Goal: Information Seeking & Learning: Learn about a topic

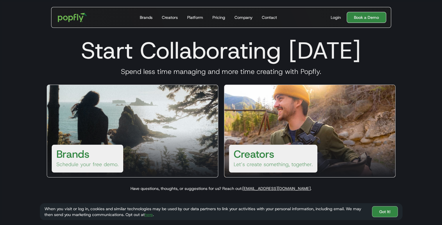
click at [331, 20] on link "Book a Demo" at bounding box center [365, 17] width 39 height 11
click at [171, 130] on div "Brands Schedule your free demo." at bounding box center [132, 131] width 171 height 93
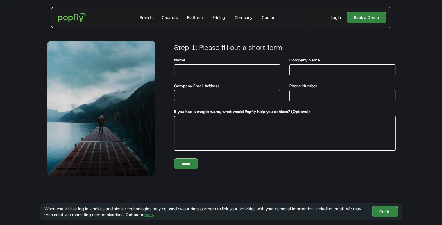
scroll to position [163, 0]
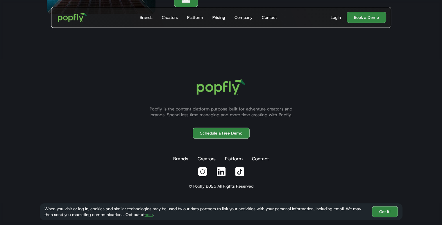
click at [221, 18] on div "Pricing" at bounding box center [218, 18] width 13 height 6
